Goal: Information Seeking & Learning: Compare options

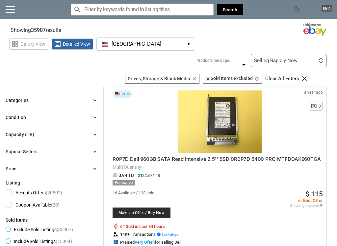
click at [192, 43] on button "[GEOGRAPHIC_DATA] [GEOGRAPHIC_DATA] ▾" at bounding box center [145, 43] width 99 height 13
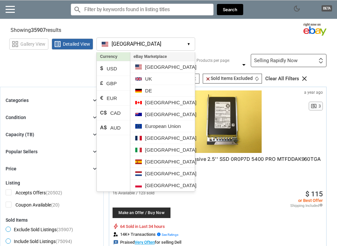
click at [111, 97] on li "€ EUR" at bounding box center [113, 98] width 33 height 15
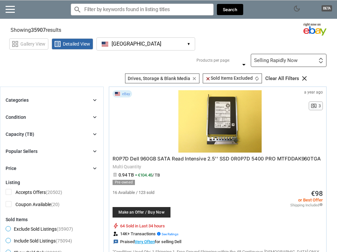
click at [90, 101] on div "Categories chevron_right" at bounding box center [52, 100] width 92 height 8
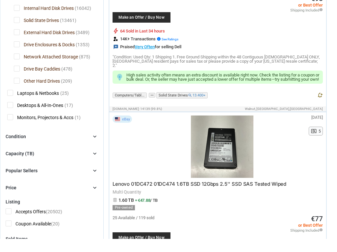
scroll to position [191, 0]
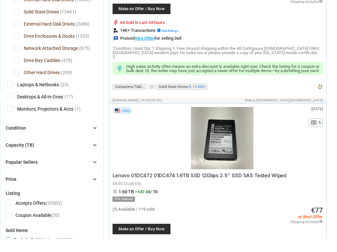
click at [94, 155] on icon "chevron_right" at bounding box center [94, 158] width 7 height 7
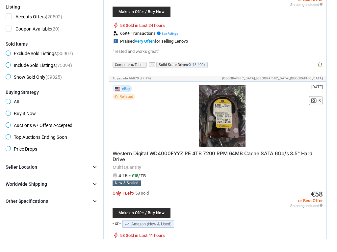
scroll to position [408, 0]
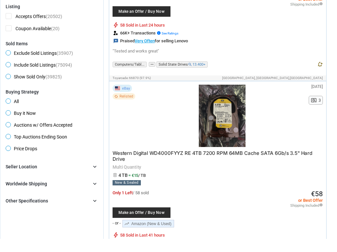
click at [92, 177] on icon "chevron_right" at bounding box center [94, 180] width 7 height 7
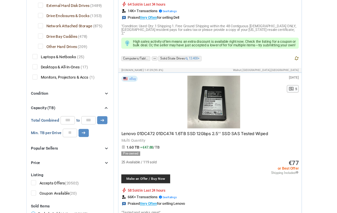
scroll to position [218, 0]
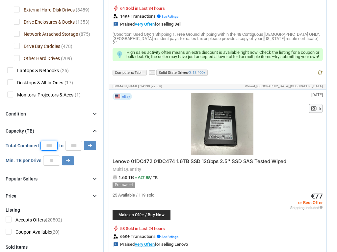
click at [52, 143] on input "*" at bounding box center [48, 146] width 17 height 10
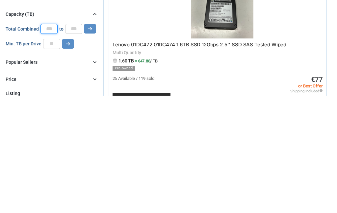
click at [48, 141] on input "*" at bounding box center [48, 146] width 17 height 10
type input "**"
click at [156, 93] on div at bounding box center [222, 124] width 160 height 62
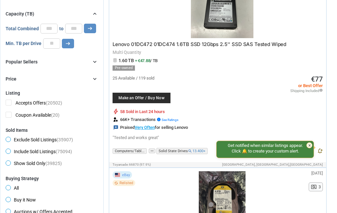
click at [91, 31] on icon "arrow_right_alt" at bounding box center [90, 28] width 6 height 6
type input "*****"
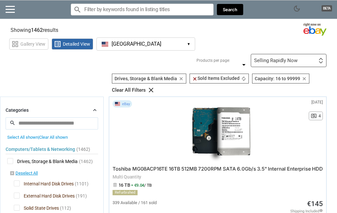
click at [319, 63] on img at bounding box center [320, 62] width 5 height 2
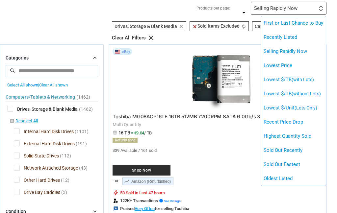
scroll to position [38, 0]
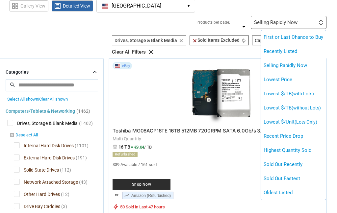
click at [290, 90] on li "Lowest $/TB (with Lots)" at bounding box center [293, 94] width 65 height 14
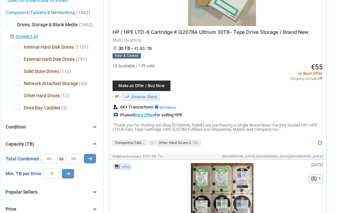
scroll to position [146, 0]
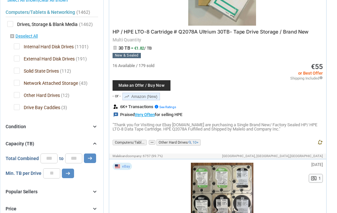
click at [93, 143] on icon "chevron_right" at bounding box center [94, 143] width 7 height 7
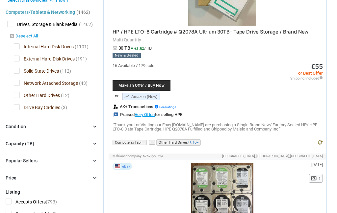
click at [93, 143] on icon "chevron_right" at bounding box center [94, 143] width 7 height 7
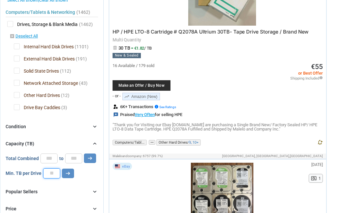
click at [55, 172] on input "number" at bounding box center [51, 173] width 17 height 10
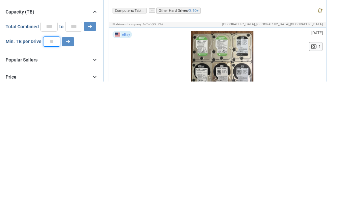
type input "*"
click at [72, 169] on button "arrow_right_alt" at bounding box center [68, 174] width 12 height 10
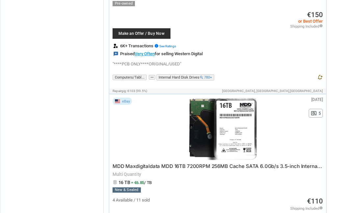
scroll to position [3451, 0]
